Goal: Find specific page/section: Find specific page/section

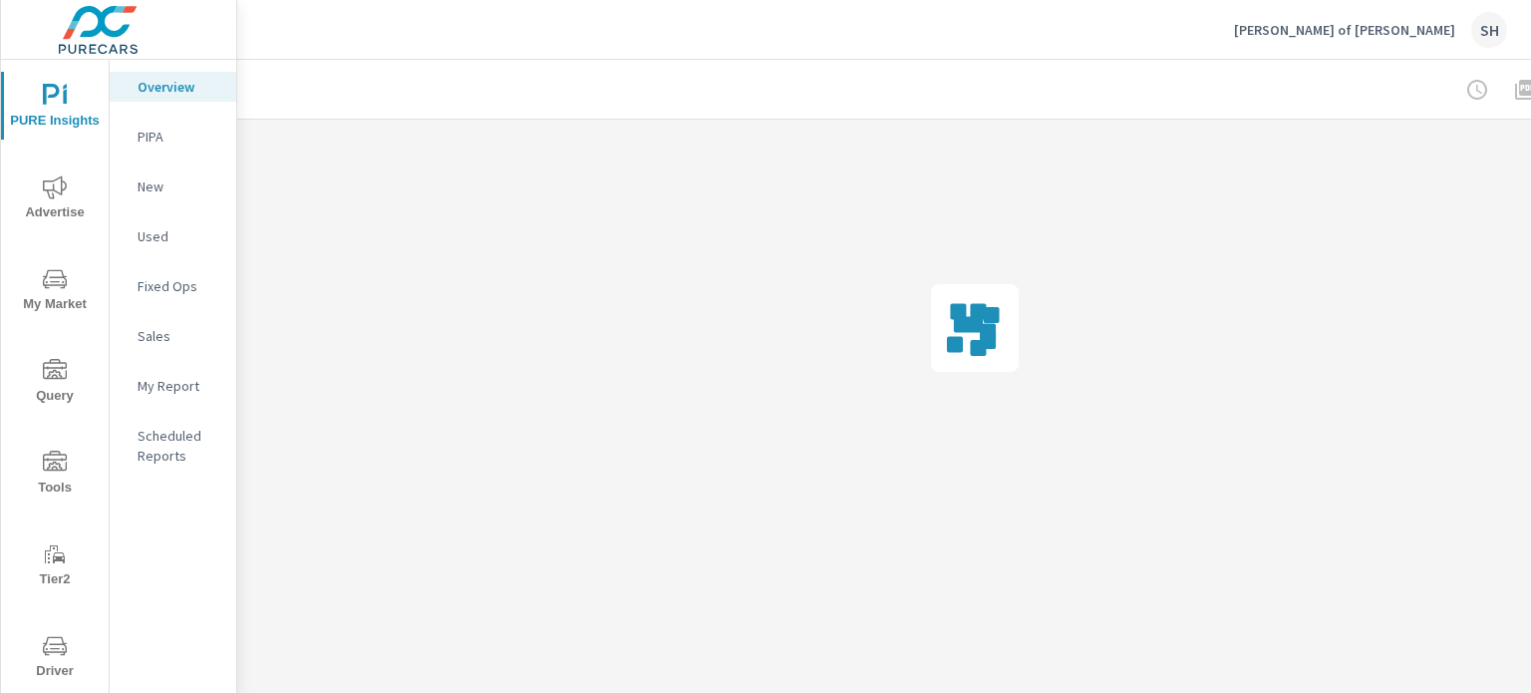
click at [64, 480] on span "Tools" at bounding box center [55, 475] width 96 height 49
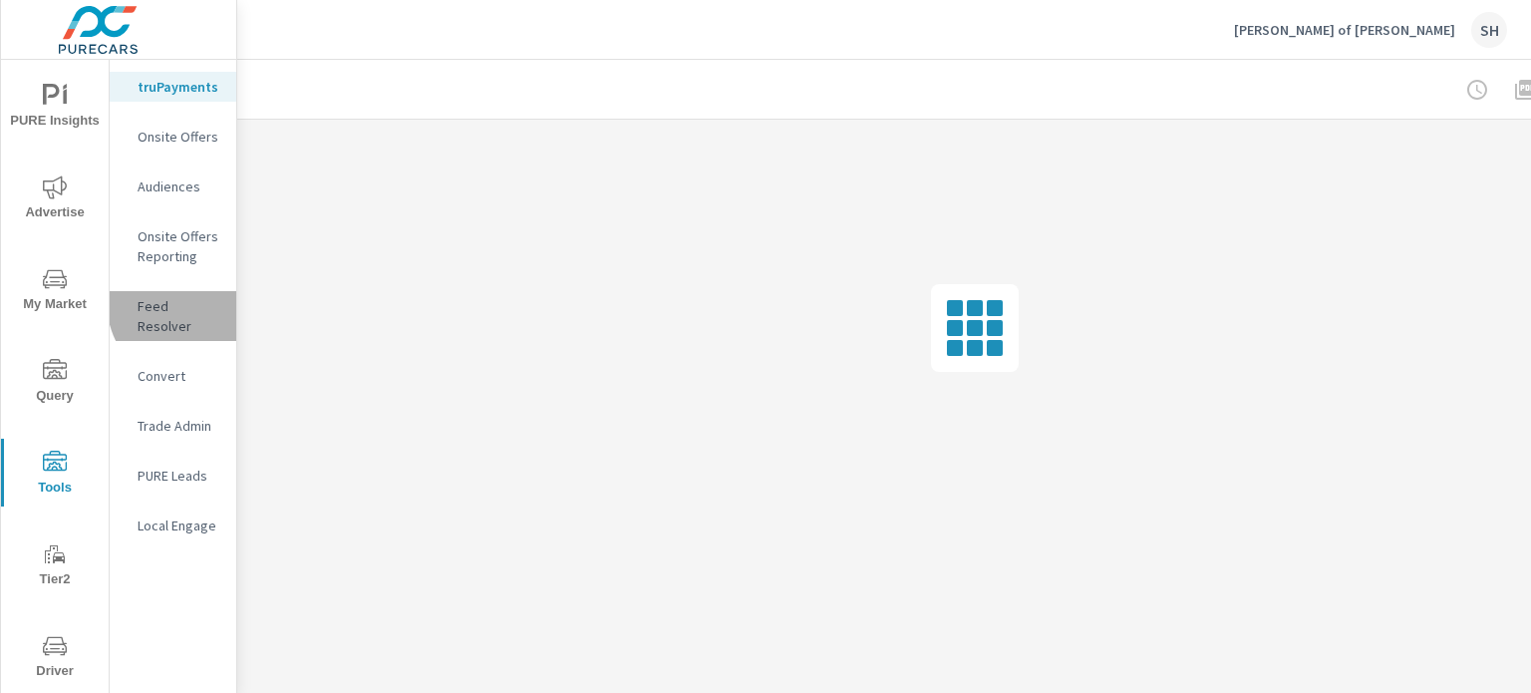
click at [195, 301] on p "Feed Resolver" at bounding box center [179, 316] width 83 height 40
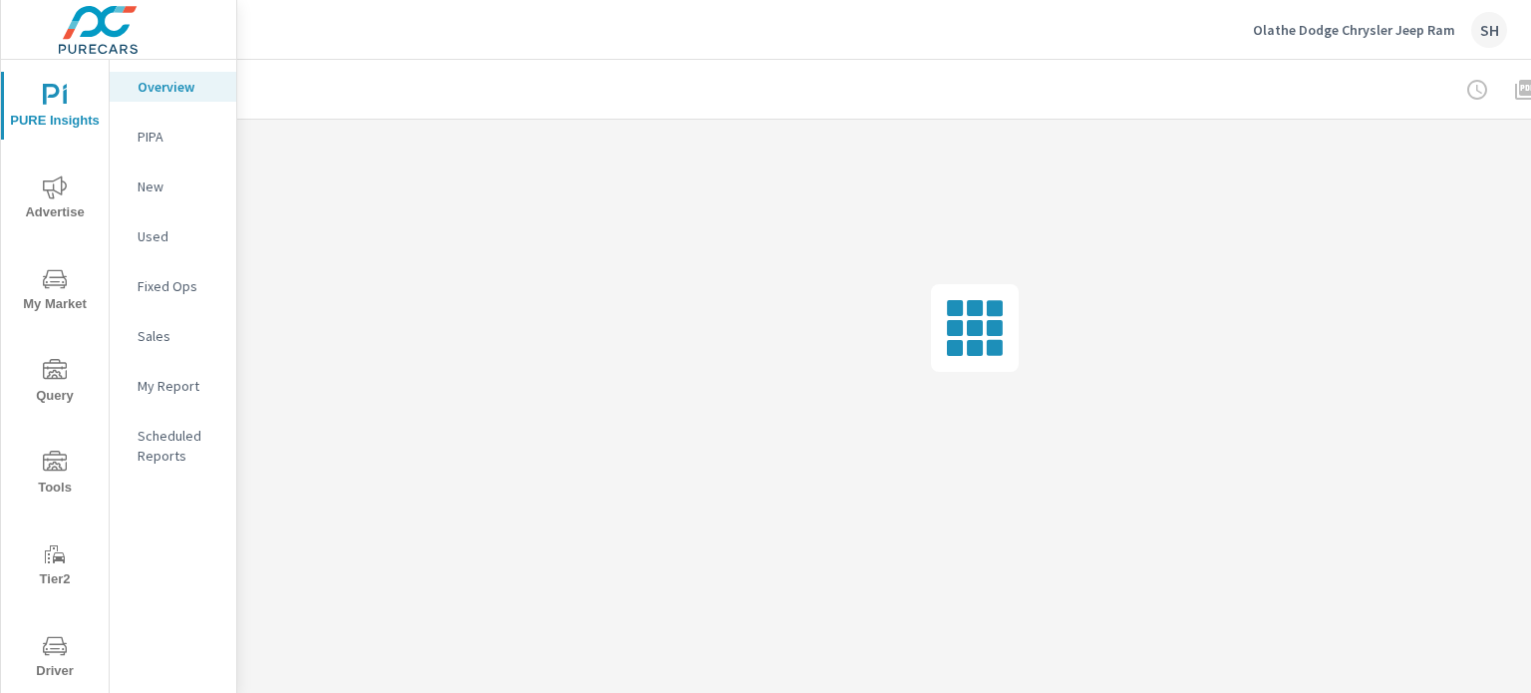
click at [55, 475] on span "Tools" at bounding box center [55, 475] width 96 height 49
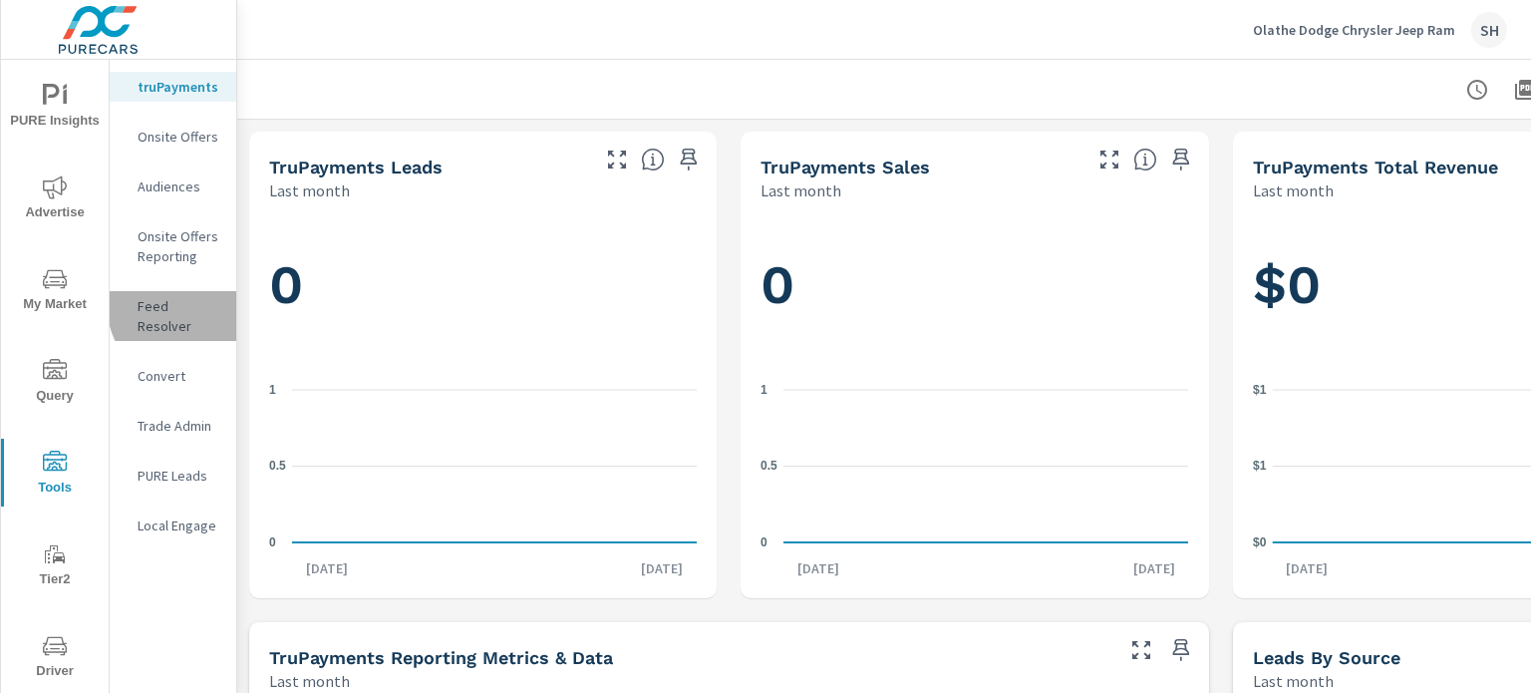
click at [195, 303] on p "Feed Resolver" at bounding box center [179, 316] width 83 height 40
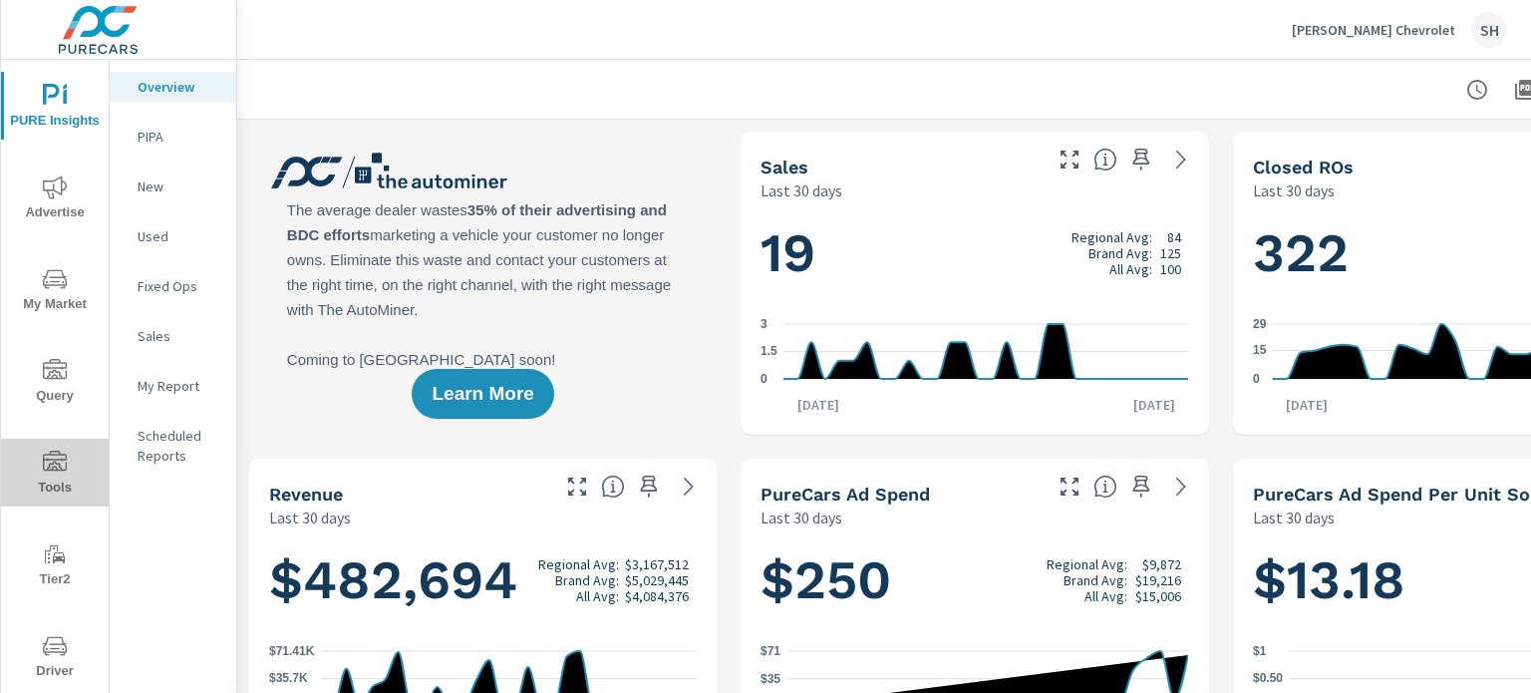
click at [57, 456] on icon "nav menu" at bounding box center [55, 463] width 24 height 24
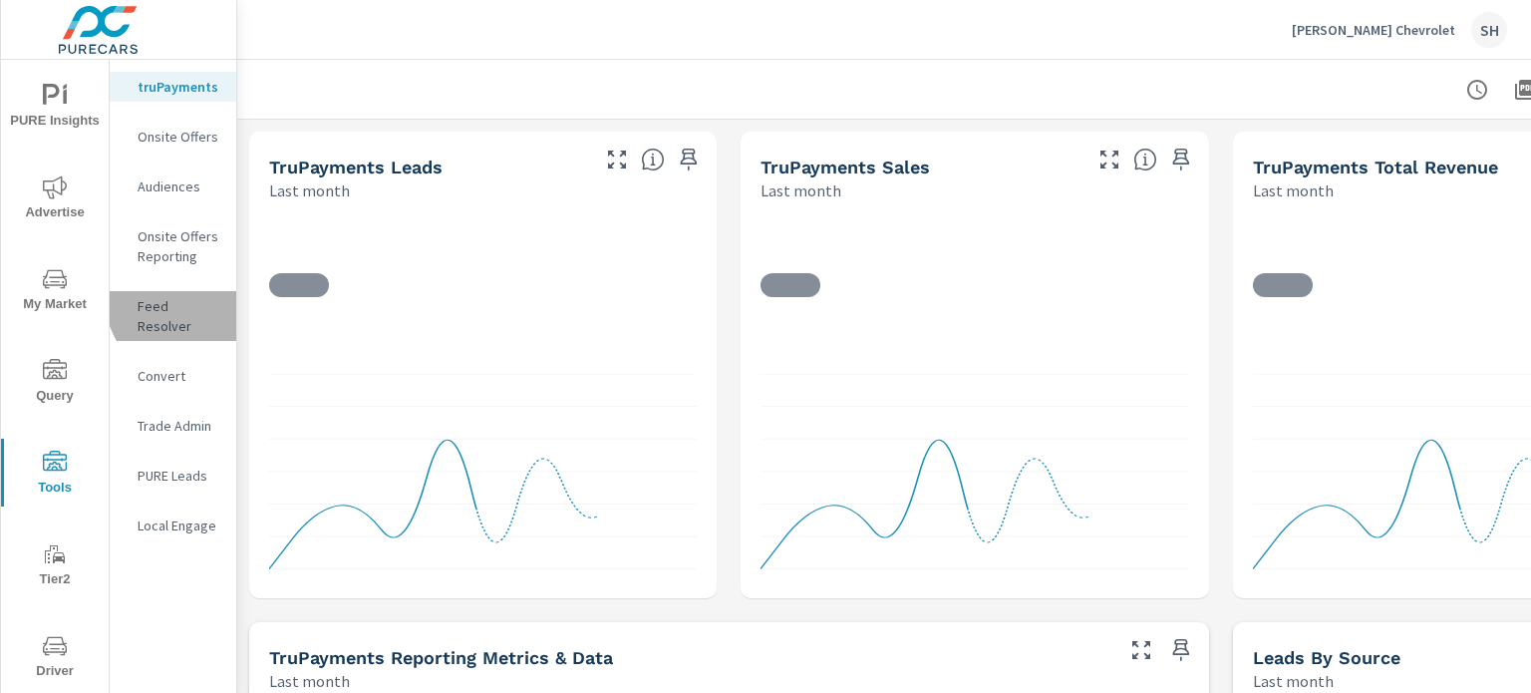
click at [194, 296] on p "Feed Resolver" at bounding box center [179, 316] width 83 height 40
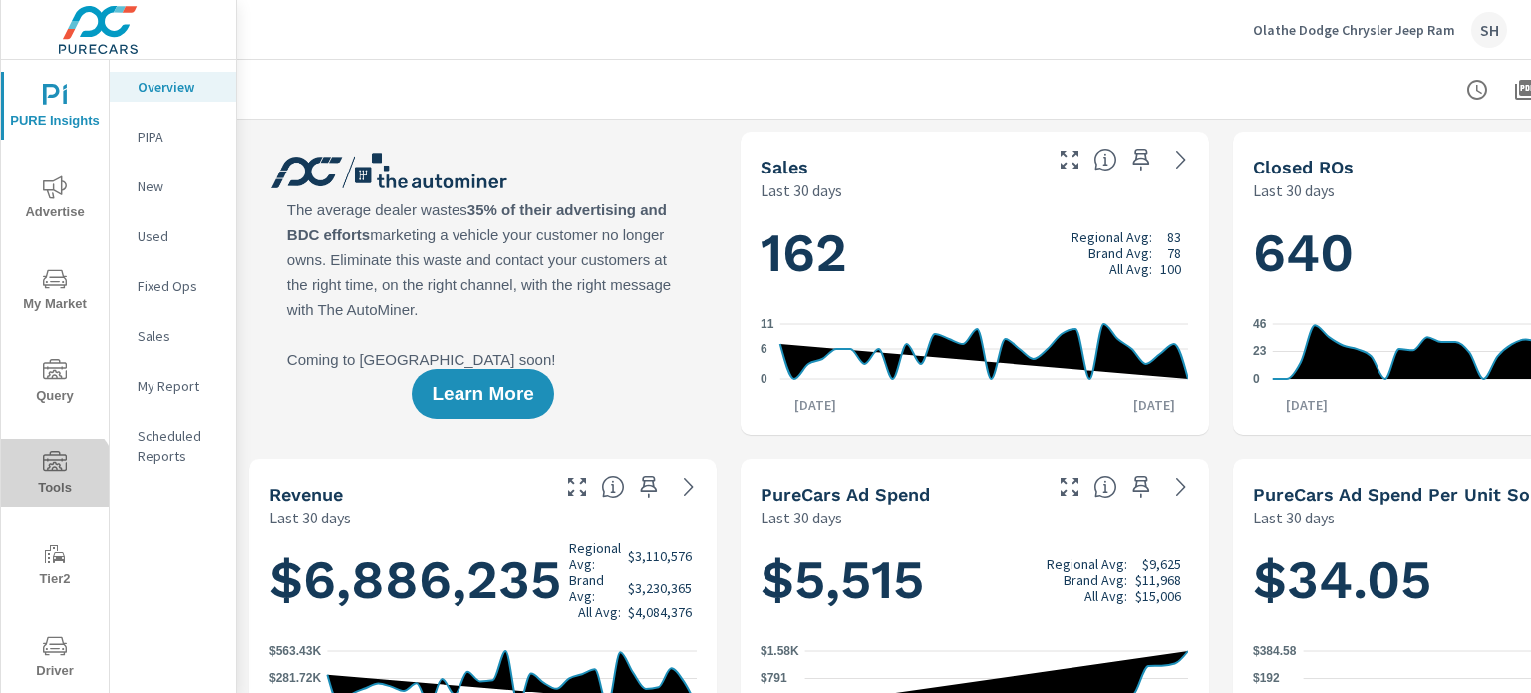
click at [52, 479] on span "Tools" at bounding box center [55, 475] width 96 height 49
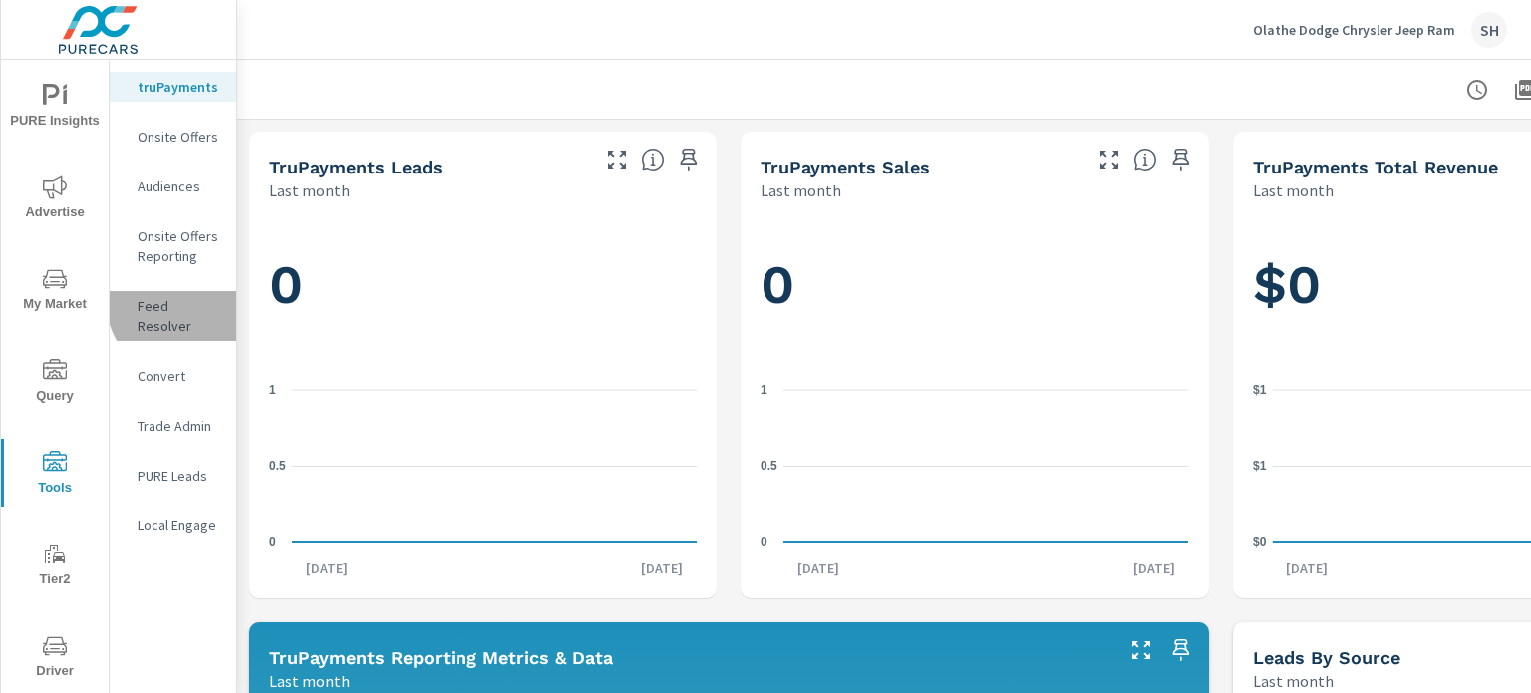
click at [193, 298] on p "Feed Resolver" at bounding box center [179, 316] width 83 height 40
click at [179, 297] on p "Feed Resolver" at bounding box center [179, 316] width 83 height 40
